Goal: Check status: Check status

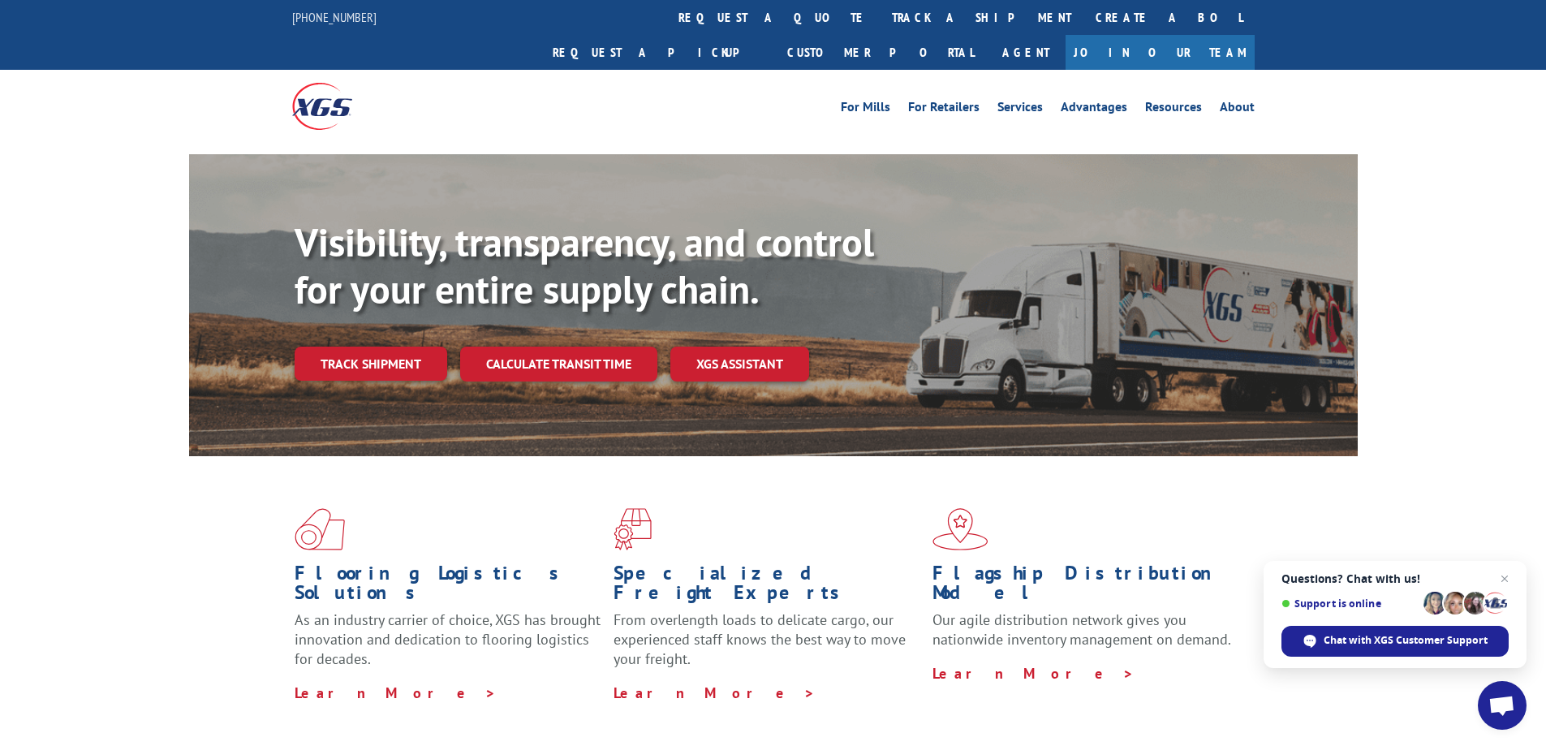
click at [1511, 702] on span "Open chat" at bounding box center [1501, 706] width 27 height 23
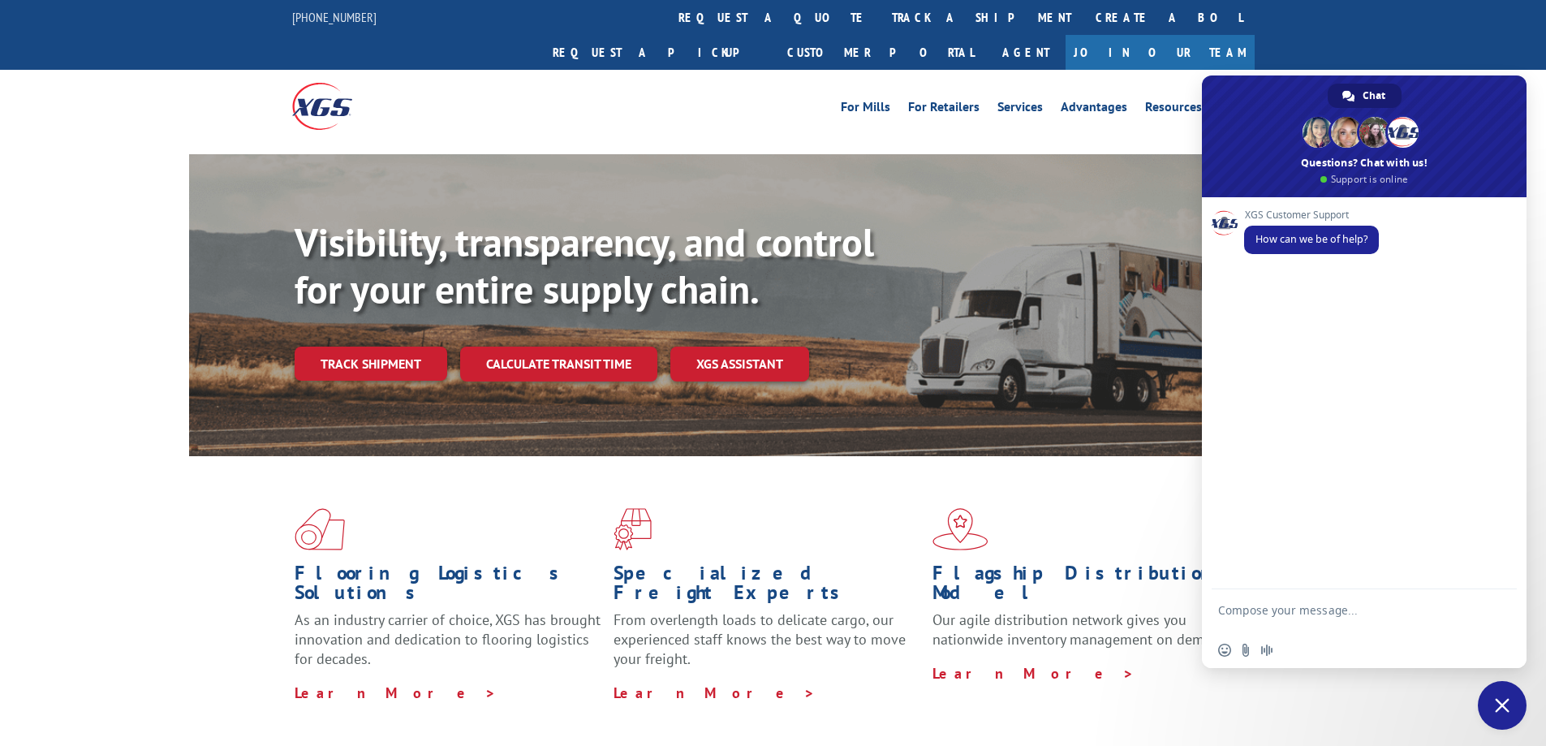
click at [1268, 70] on div "For Mills For Retailers Services Advantages Resources About For Mills For Retai…" at bounding box center [773, 106] width 1546 height 72
click at [1268, 609] on textarea "Compose your message..." at bounding box center [1346, 617] width 256 height 29
type textarea "morning what is the phone number to the Indy depot?"
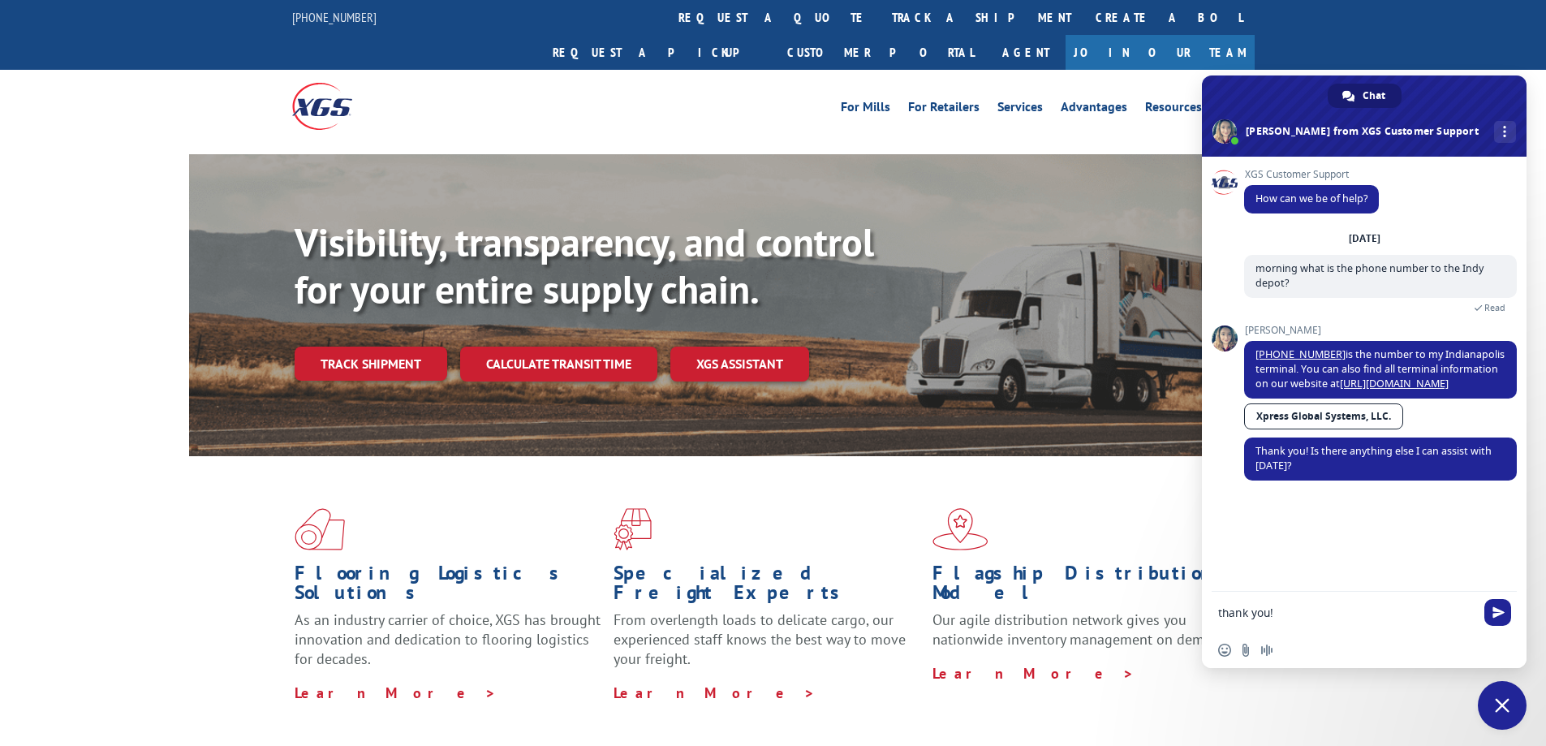
click at [1222, 615] on textarea "thank you!" at bounding box center [1346, 612] width 256 height 15
type textarea "Thank you!"
click at [1492, 613] on span "Send" at bounding box center [1498, 612] width 12 height 12
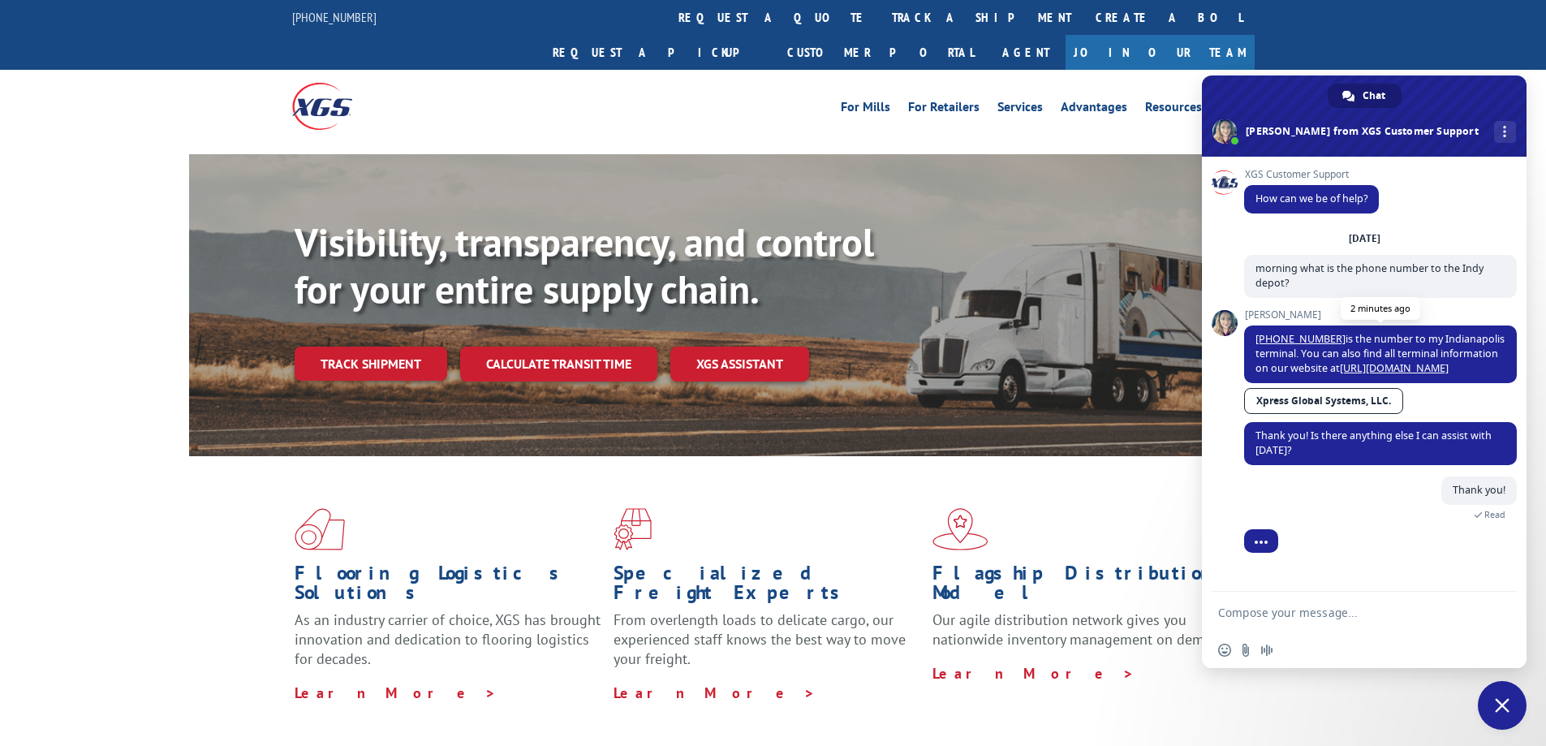
click at [1392, 373] on link "[URL][DOMAIN_NAME]" at bounding box center [1394, 368] width 109 height 14
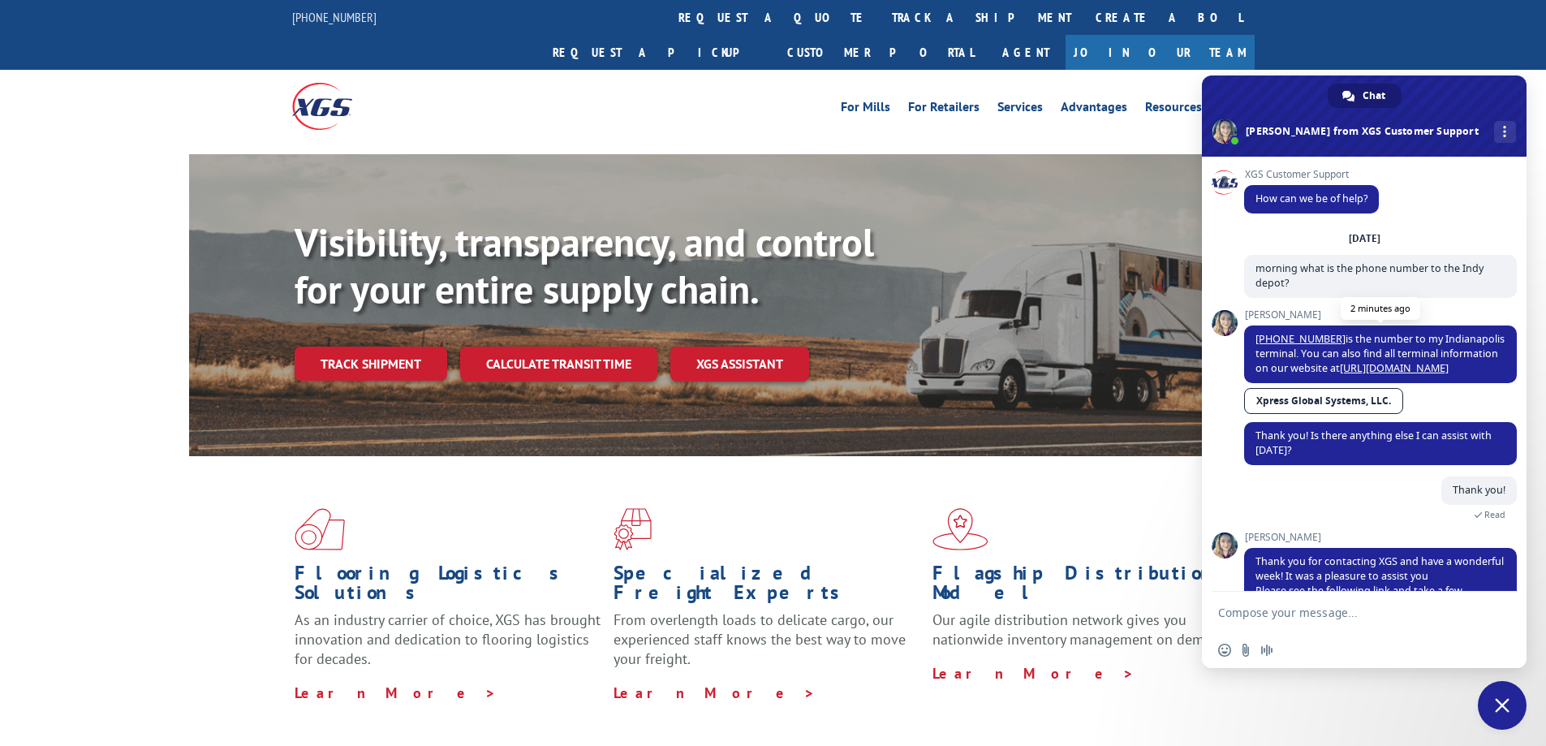
scroll to position [76, 0]
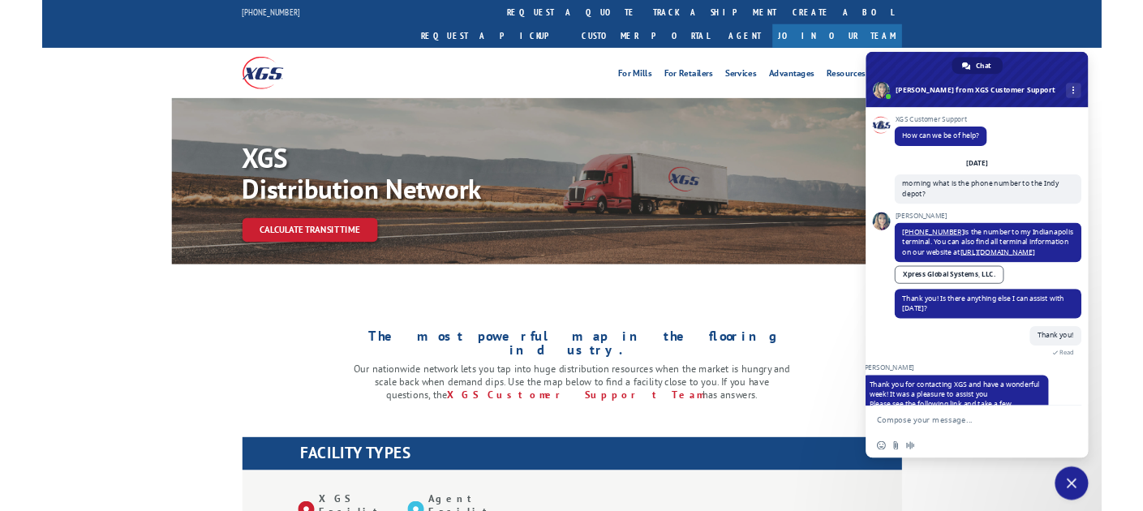
scroll to position [76, 0]
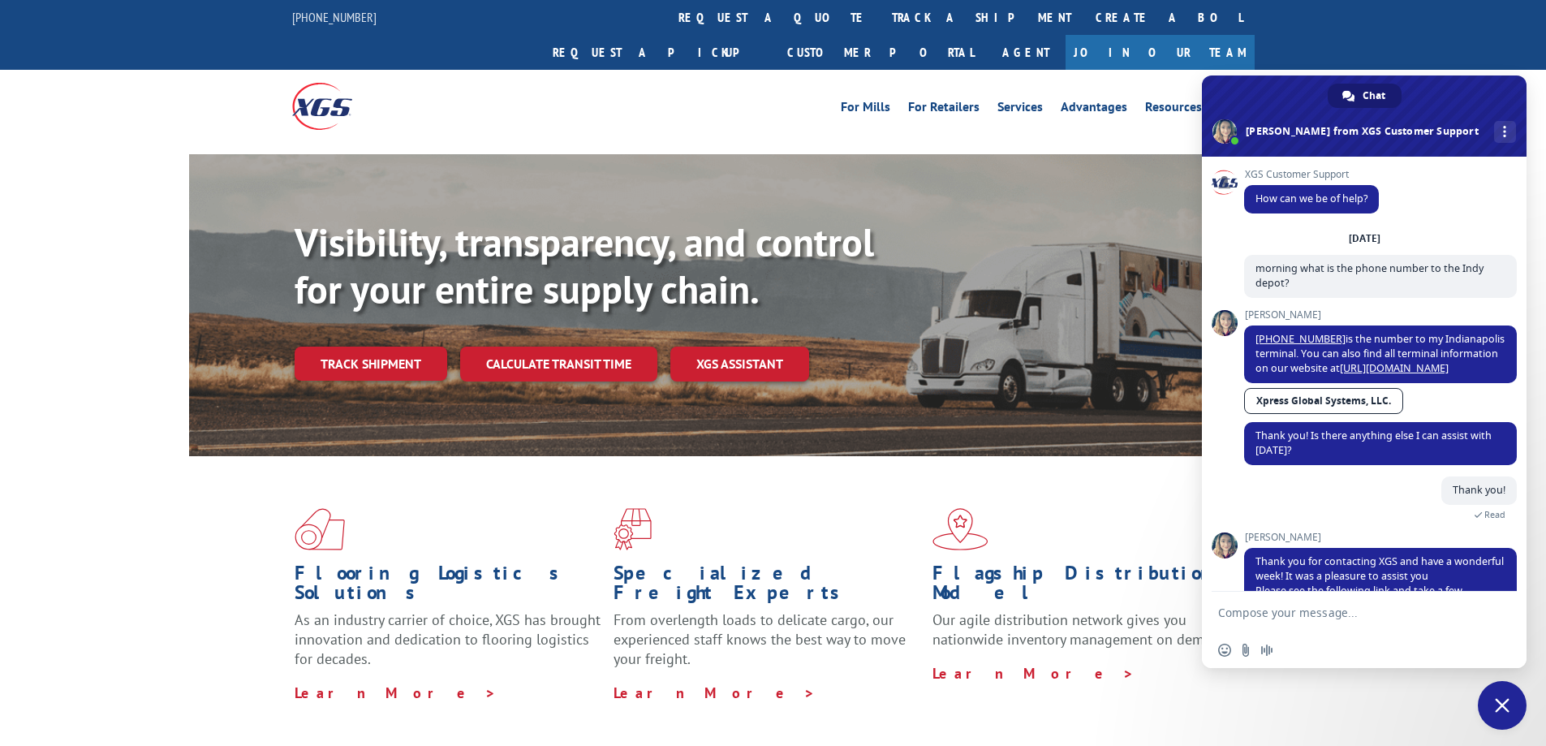
drag, startPoint x: 1494, startPoint y: 699, endPoint x: 1267, endPoint y: 687, distance: 226.7
click at [1495, 699] on span "Close chat" at bounding box center [1502, 705] width 49 height 49
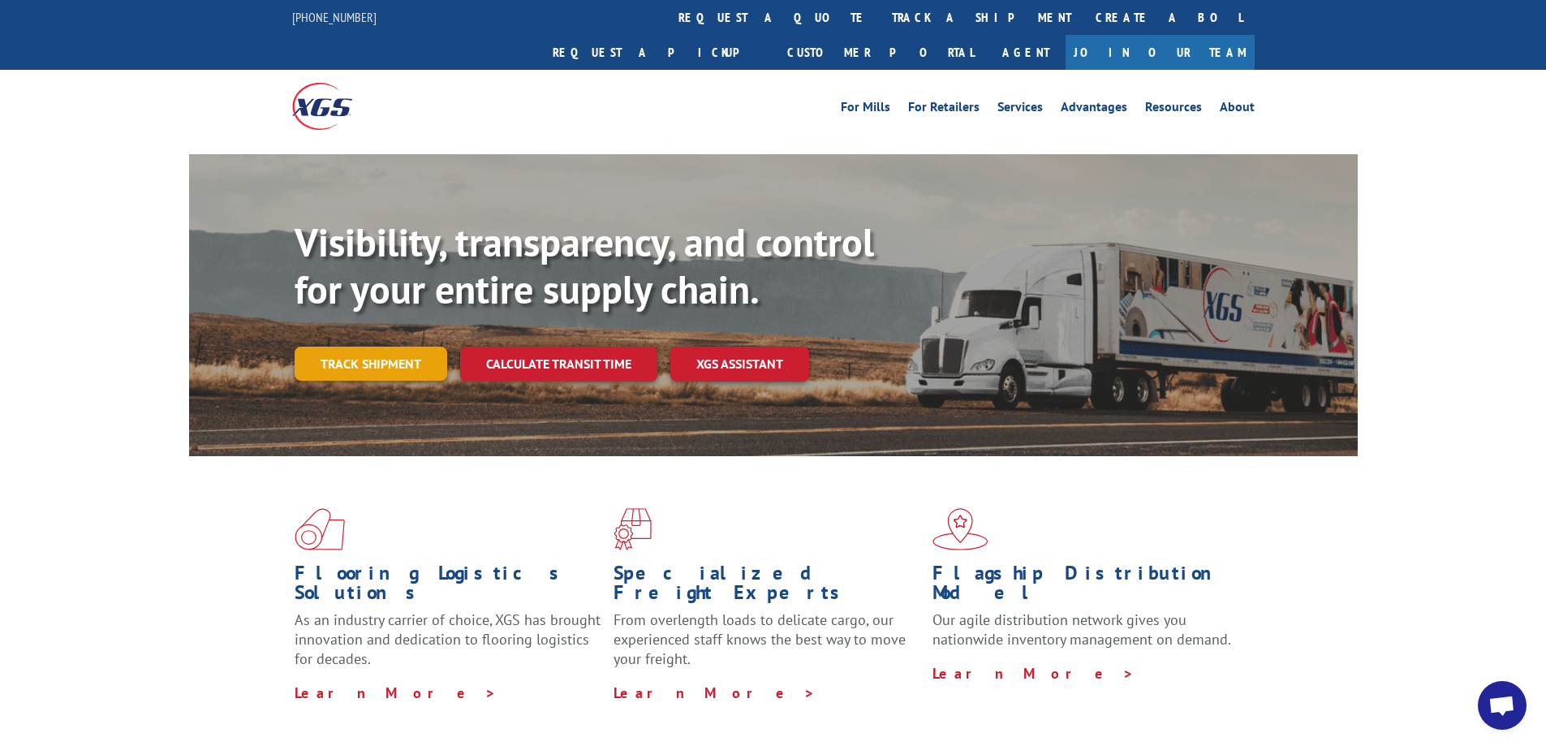
click at [314, 346] on link "Track shipment" at bounding box center [371, 363] width 153 height 34
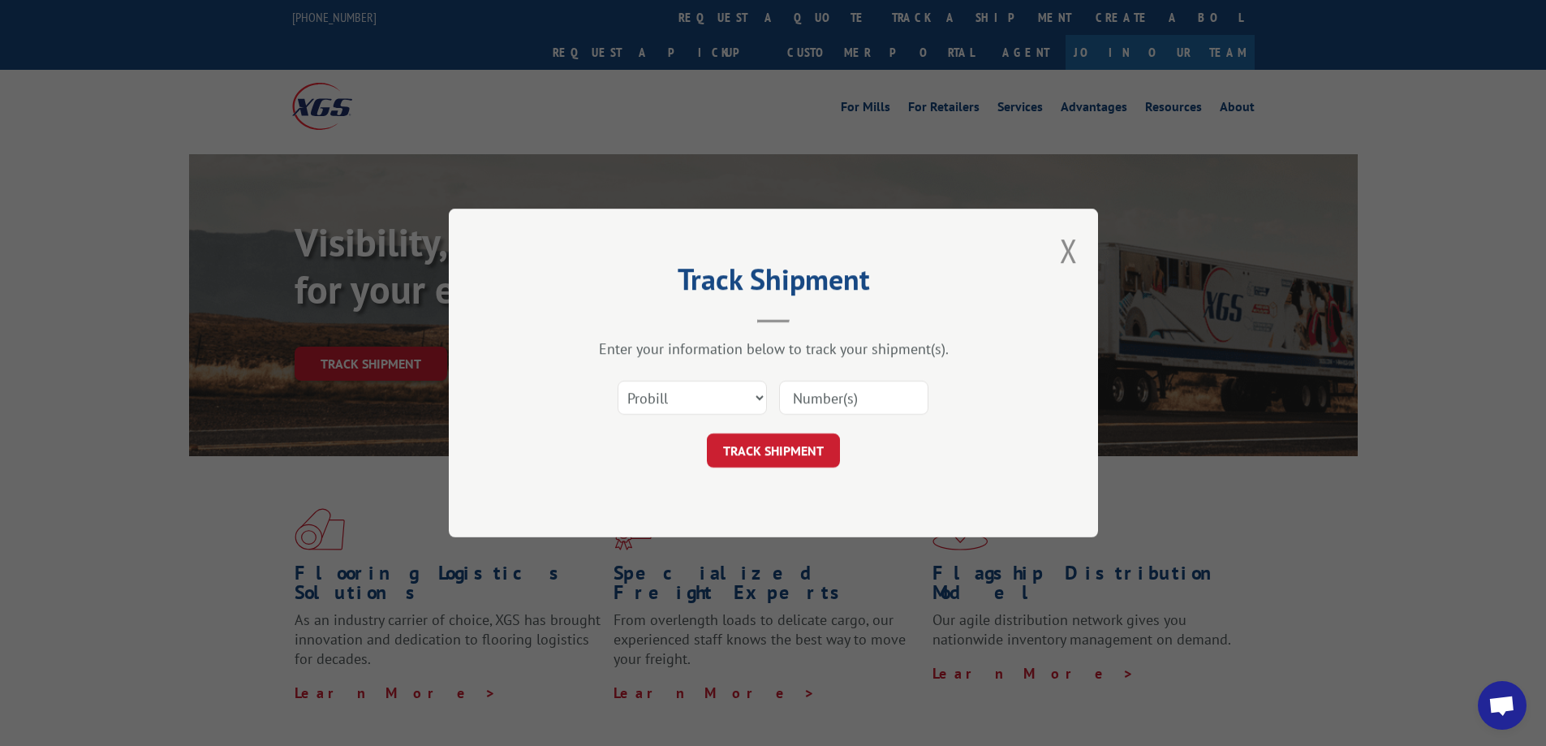
click at [795, 389] on input at bounding box center [853, 398] width 149 height 34
paste input "7073263"
type input "7073263"
click button "TRACK SHIPMENT" at bounding box center [773, 450] width 133 height 34
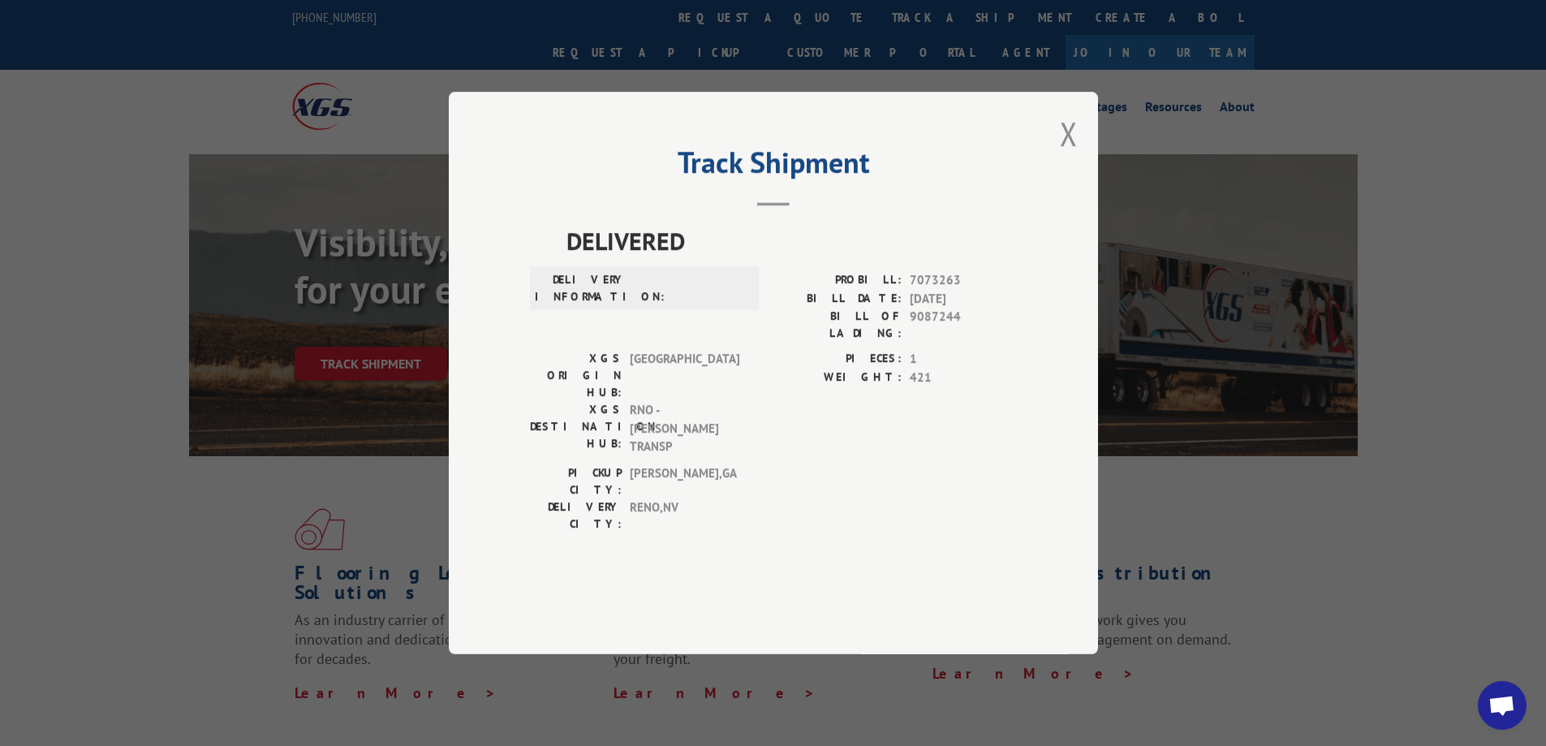
click at [1067, 155] on button "Close modal" at bounding box center [1069, 133] width 18 height 43
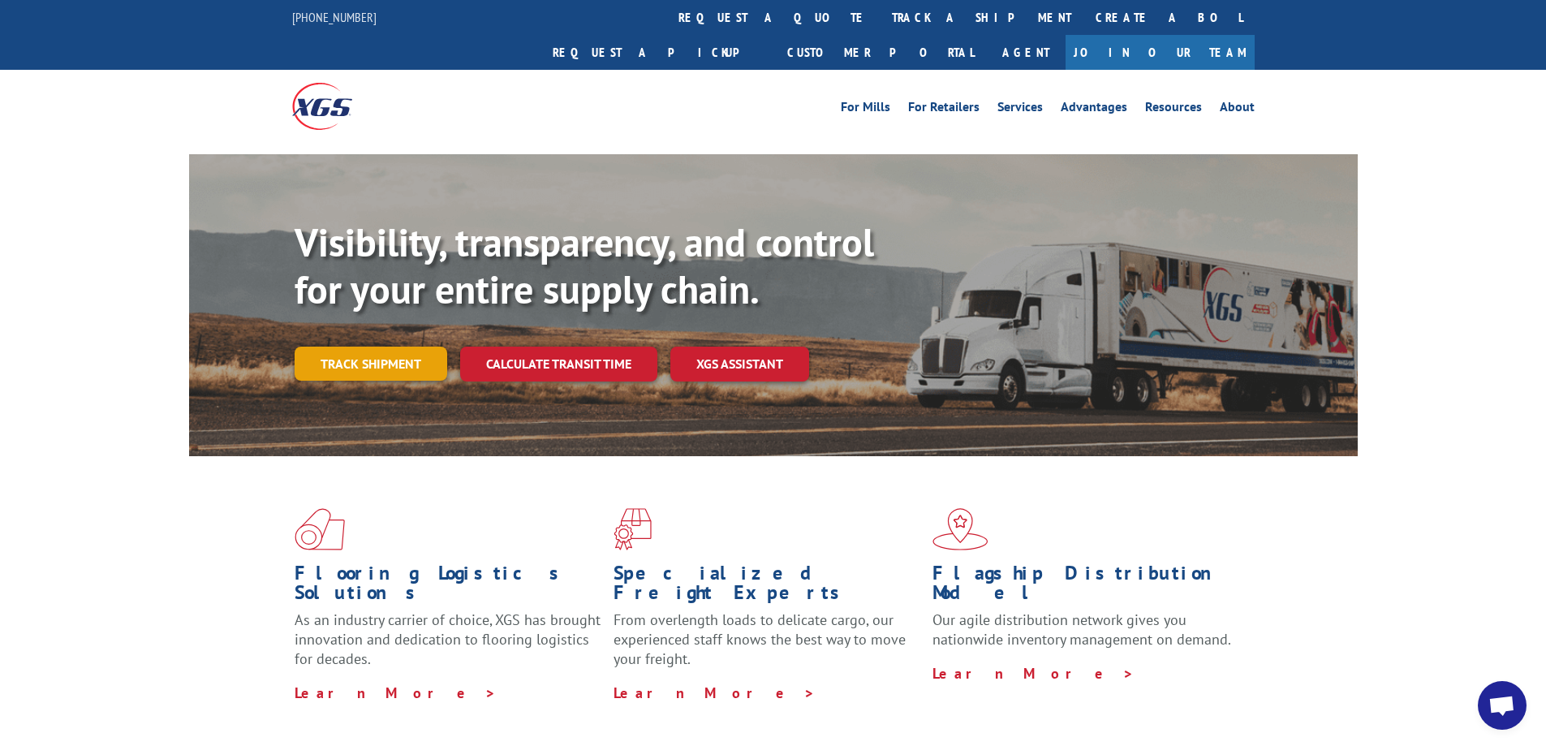
click at [341, 346] on link "Track shipment" at bounding box center [371, 363] width 153 height 34
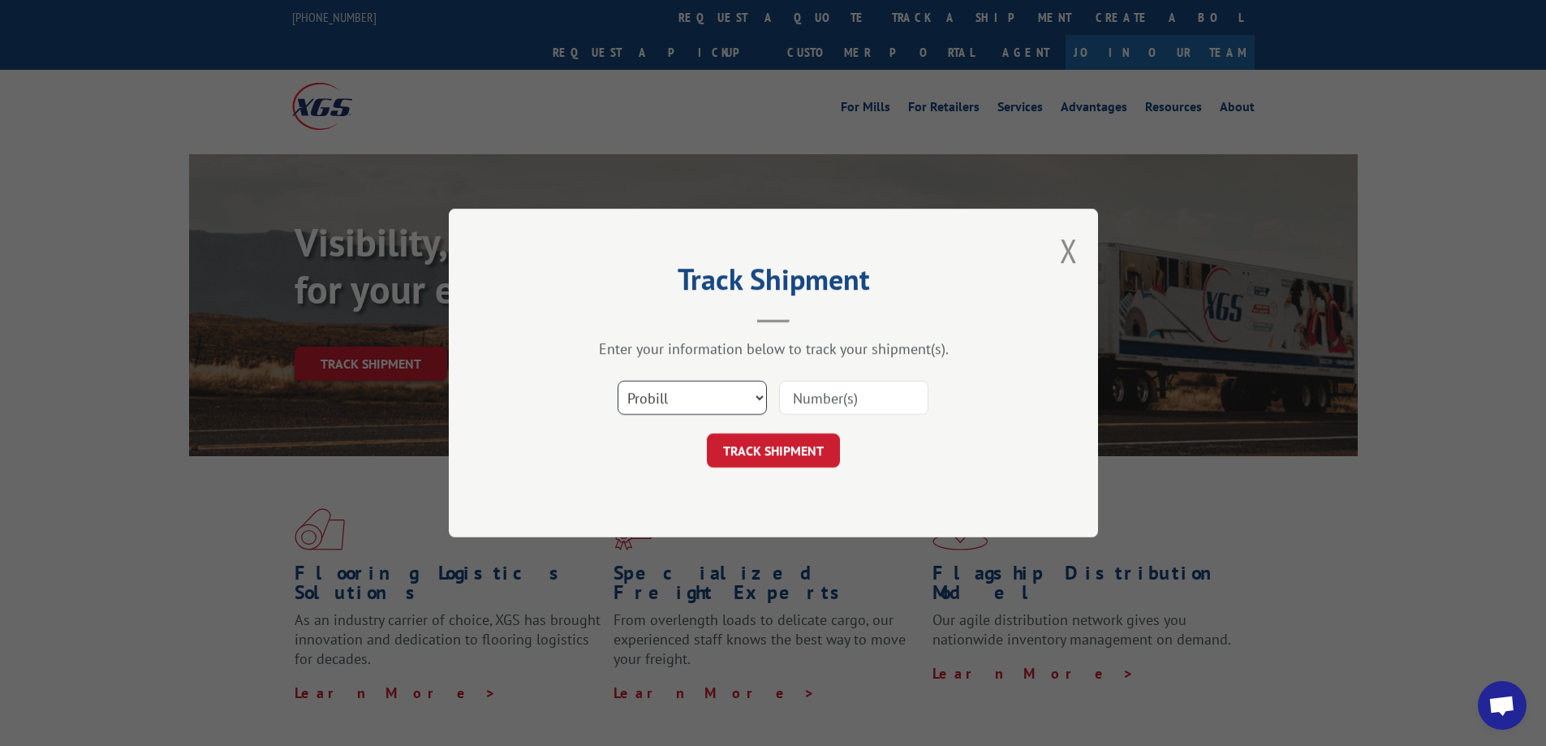
click at [747, 400] on select "Select category... Probill BOL PO" at bounding box center [691, 398] width 149 height 34
select select "bol"
click at [617, 381] on select "Select category... Probill BOL PO" at bounding box center [691, 398] width 149 height 34
click at [821, 386] on input at bounding box center [853, 398] width 149 height 34
paste input "7073263"
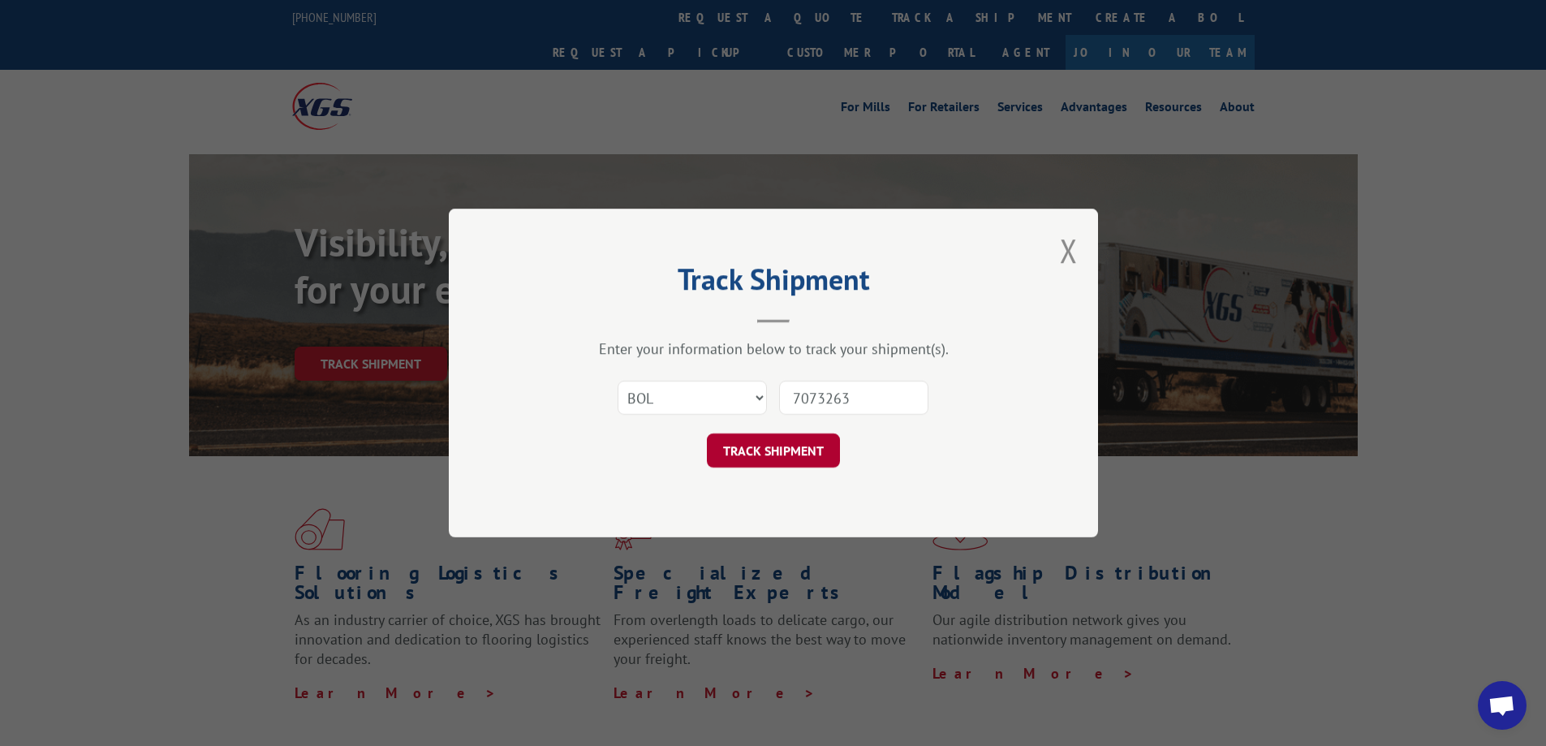
type input "7073263"
click at [785, 445] on button "TRACK SHIPMENT" at bounding box center [773, 450] width 133 height 34
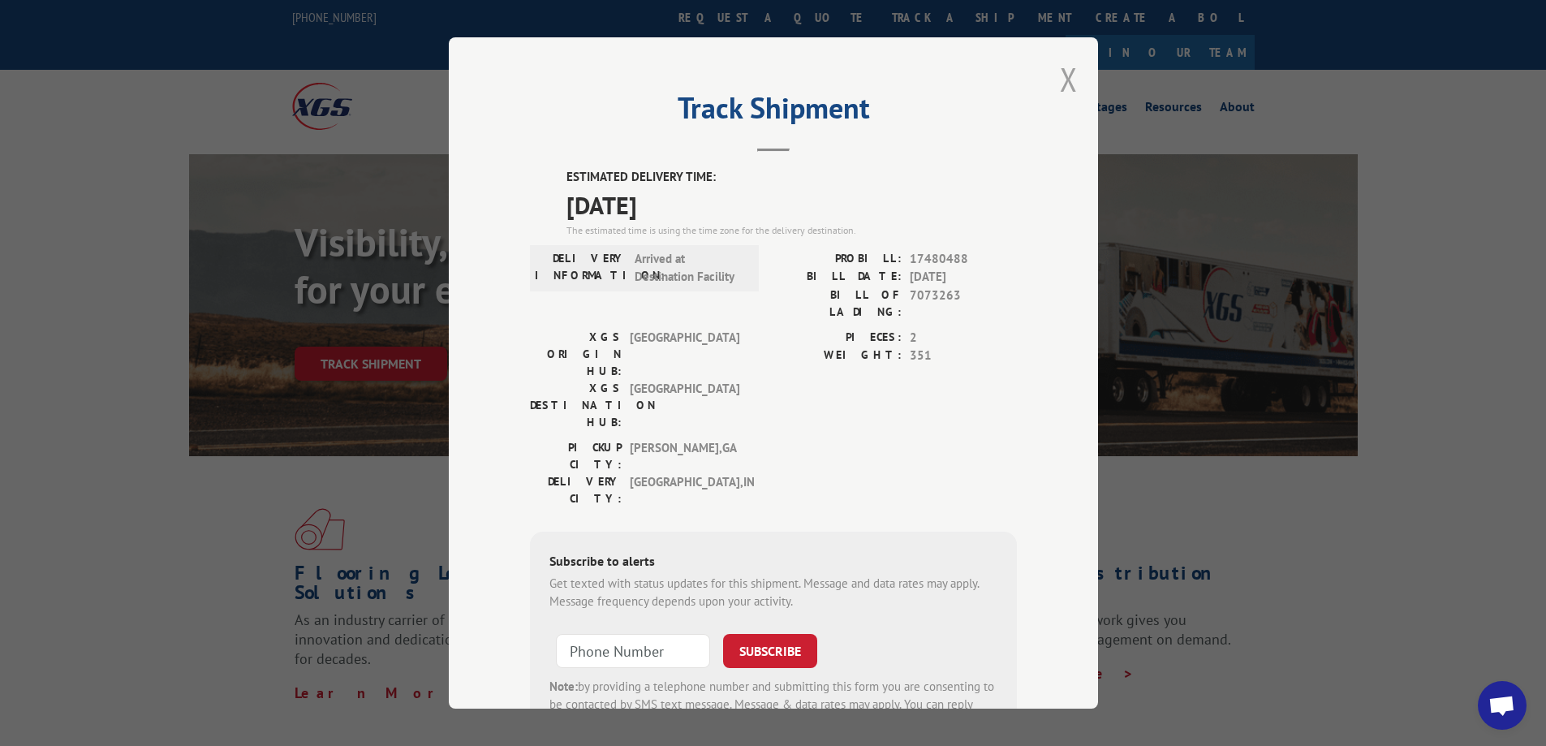
click at [1064, 73] on button "Close modal" at bounding box center [1069, 79] width 18 height 43
